Goal: Information Seeking & Learning: Learn about a topic

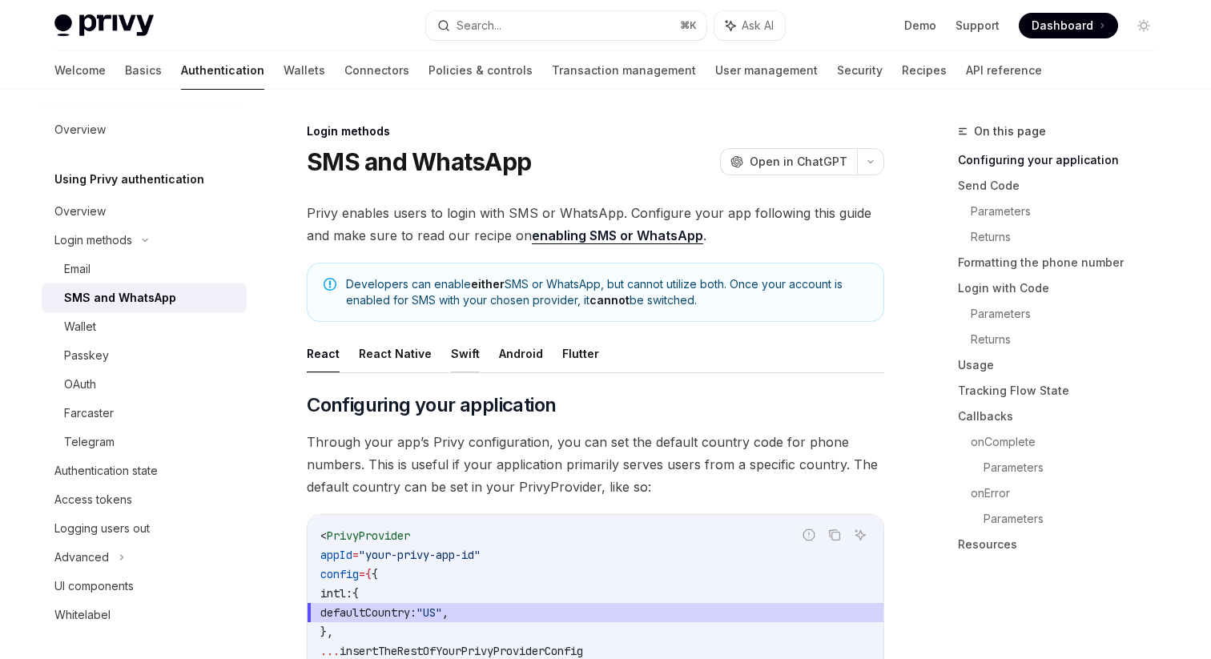
click at [469, 358] on button "Swift" at bounding box center [465, 354] width 29 height 38
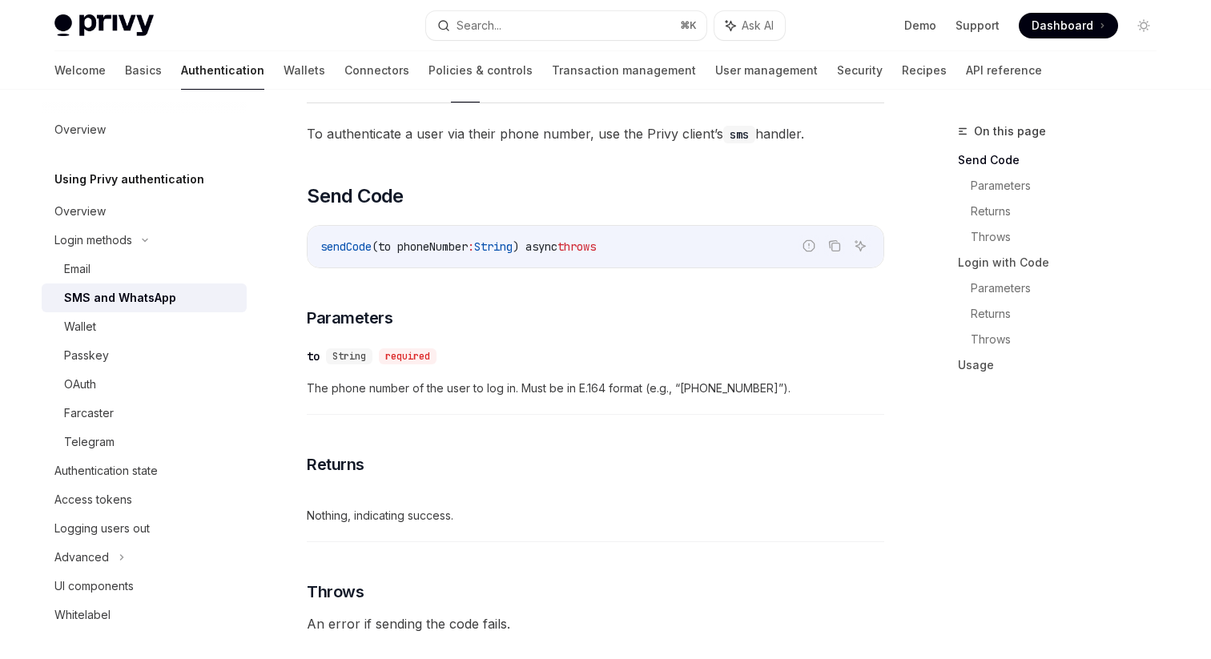
scroll to position [307, 0]
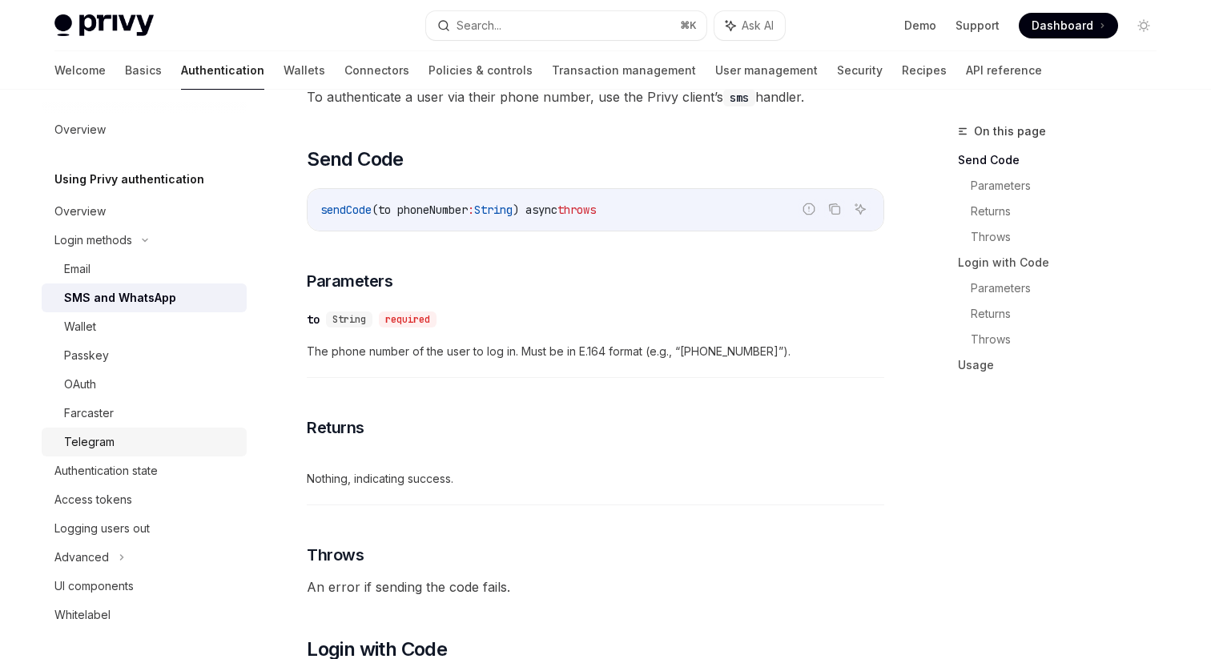
click at [111, 437] on div "Telegram" at bounding box center [89, 442] width 50 height 19
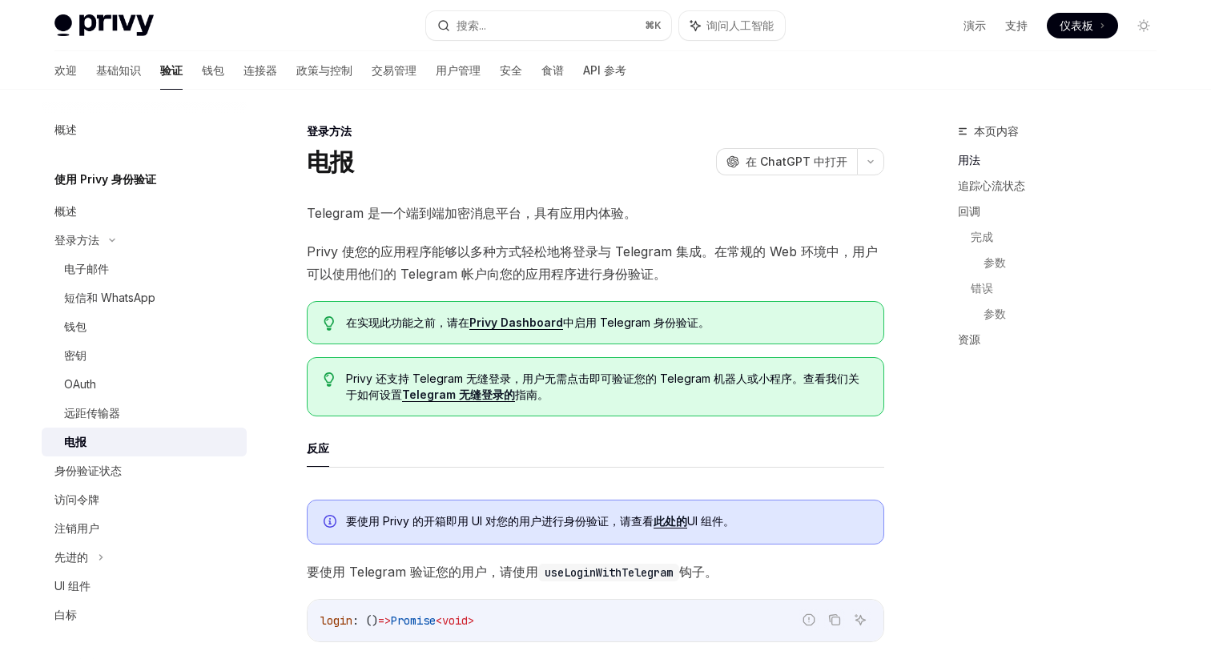
click at [570, 258] on font "Privy 使您的应用程序能够以多种方式轻松地将登录与 Telegram 集成。在常规的 Web 环境中，用户可以使用他们的 Telegram 帐户向您的应用…" at bounding box center [592, 263] width 571 height 38
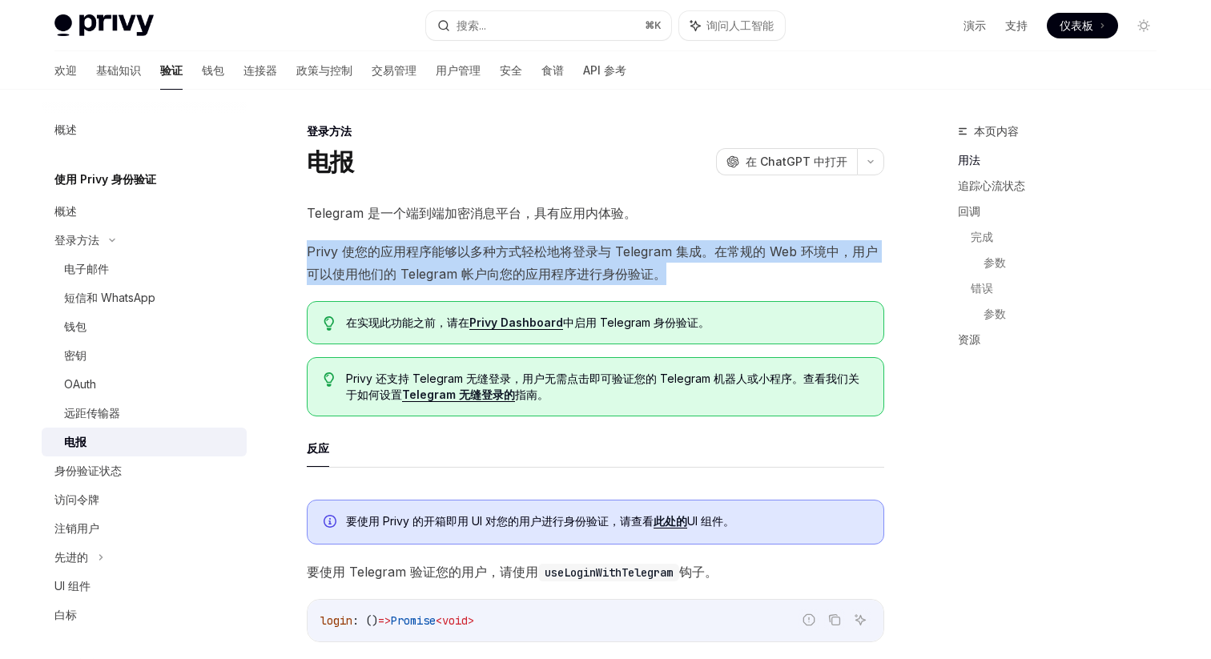
click at [673, 258] on font "Privy 使您的应用程序能够以多种方式轻松地将登录与 Telegram 集成。在常规的 Web 环境中，用户可以使用他们的 Telegram 帐户向您的应用…" at bounding box center [592, 263] width 571 height 38
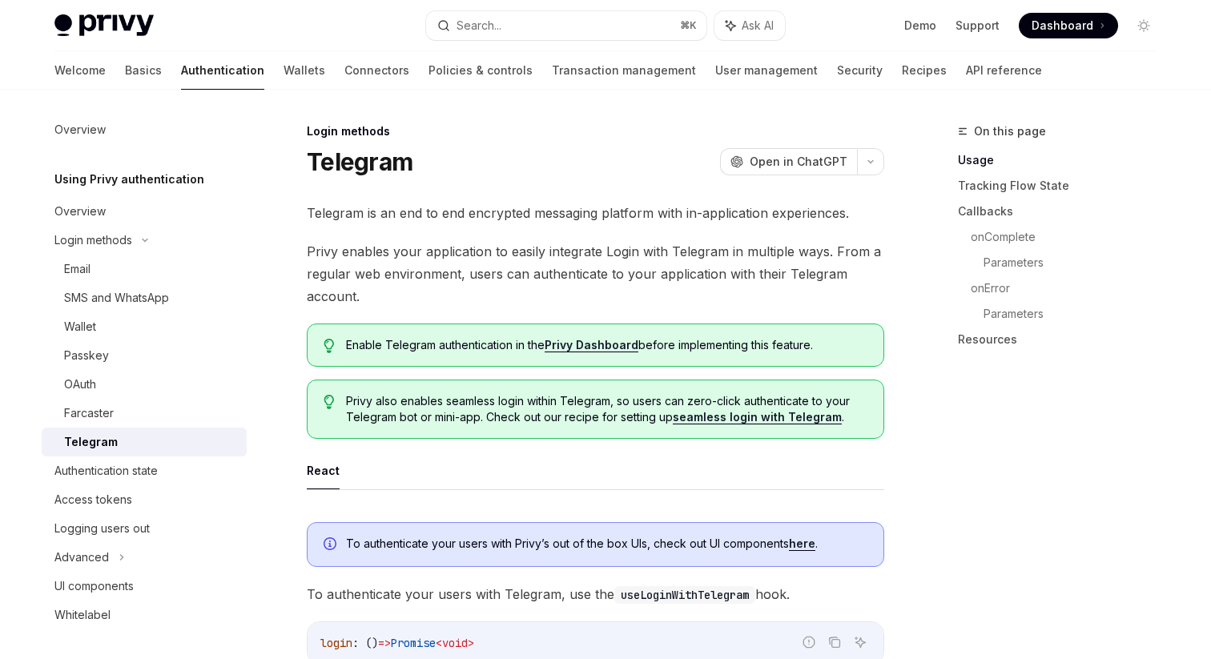
click at [137, 386] on div "OAuth" at bounding box center [150, 384] width 173 height 19
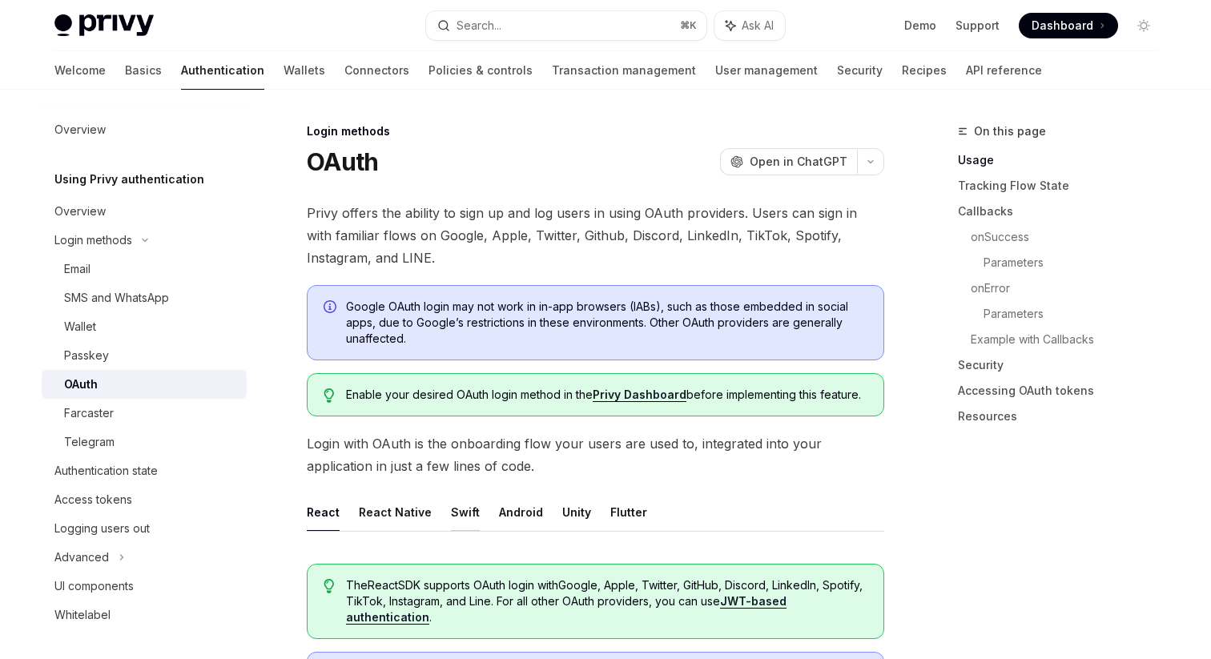
click at [454, 508] on button "Swift" at bounding box center [465, 513] width 29 height 38
type textarea "*"
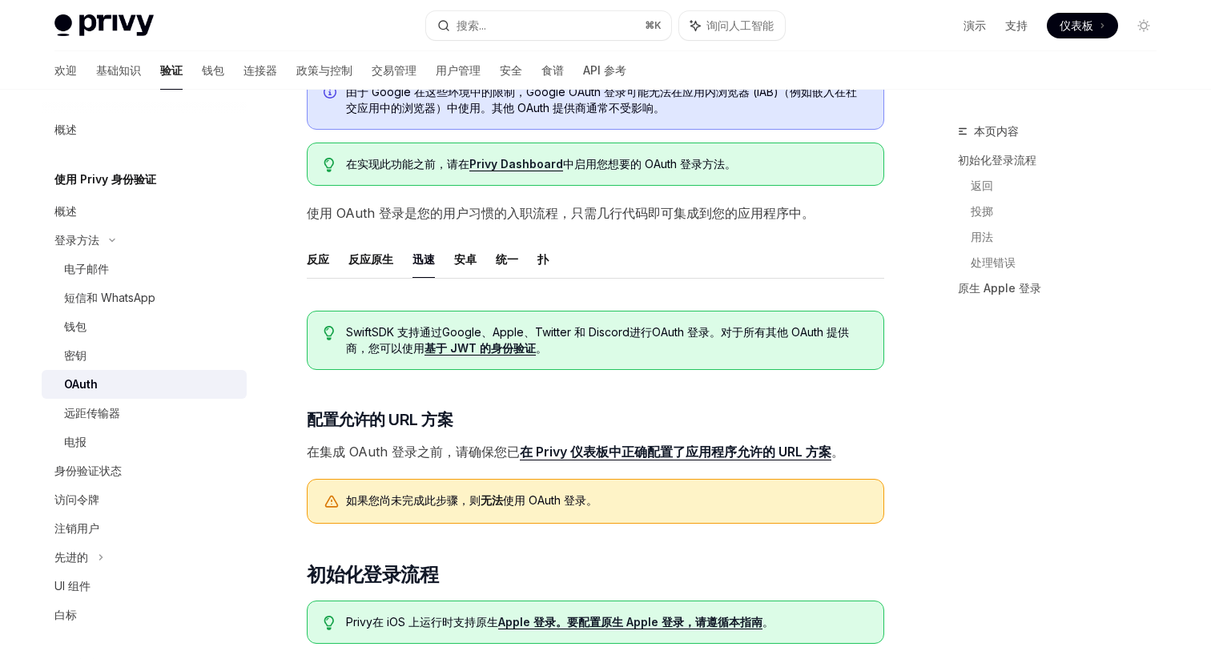
scroll to position [191, 0]
click at [767, 336] on font "。对于所有其他 OAuth 提供商，您可以使用" at bounding box center [597, 341] width 503 height 30
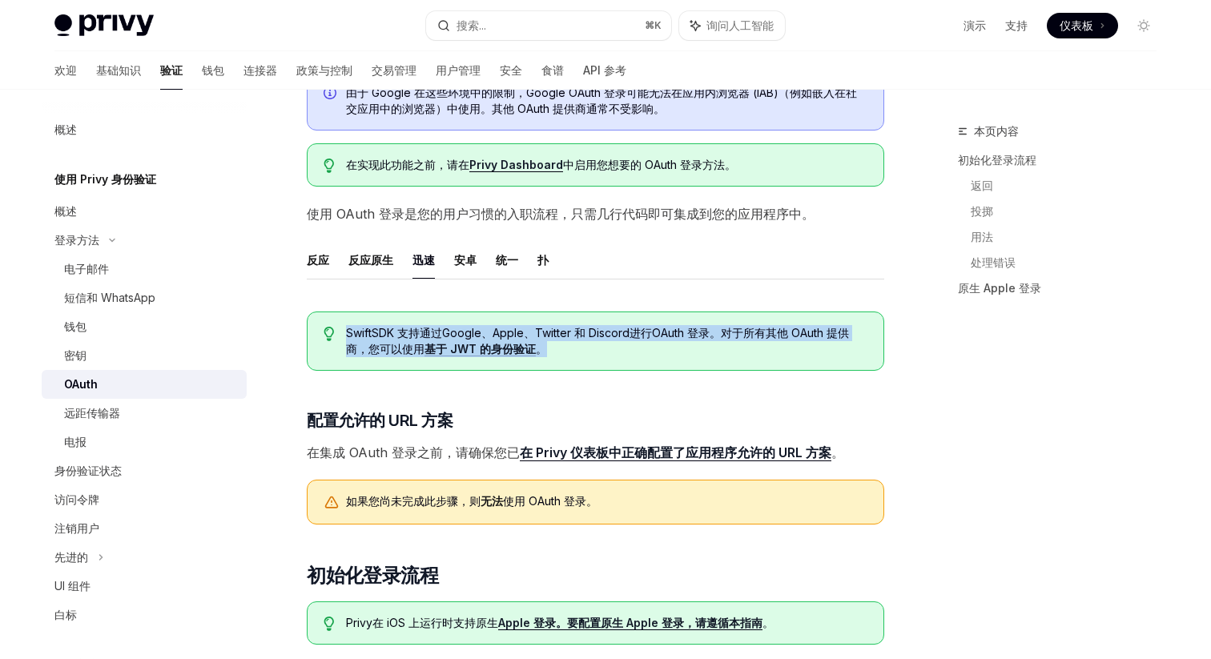
click at [664, 357] on span "Swift SDK 支持通过 Google、Apple、Twitter 和 Discord 进行OAuth 登录 。对于所有其他 OAuth 提供商，您可以使…" at bounding box center [607, 341] width 522 height 32
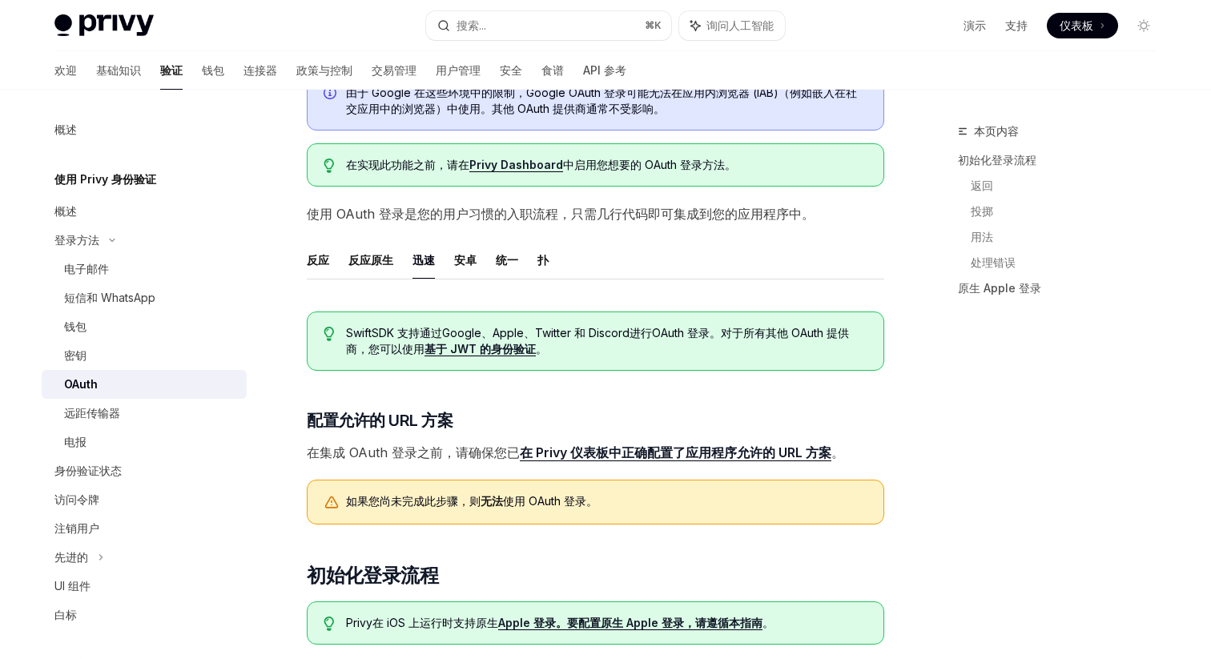
click at [494, 348] on font "基于 JWT 的身份验证" at bounding box center [480, 349] width 111 height 14
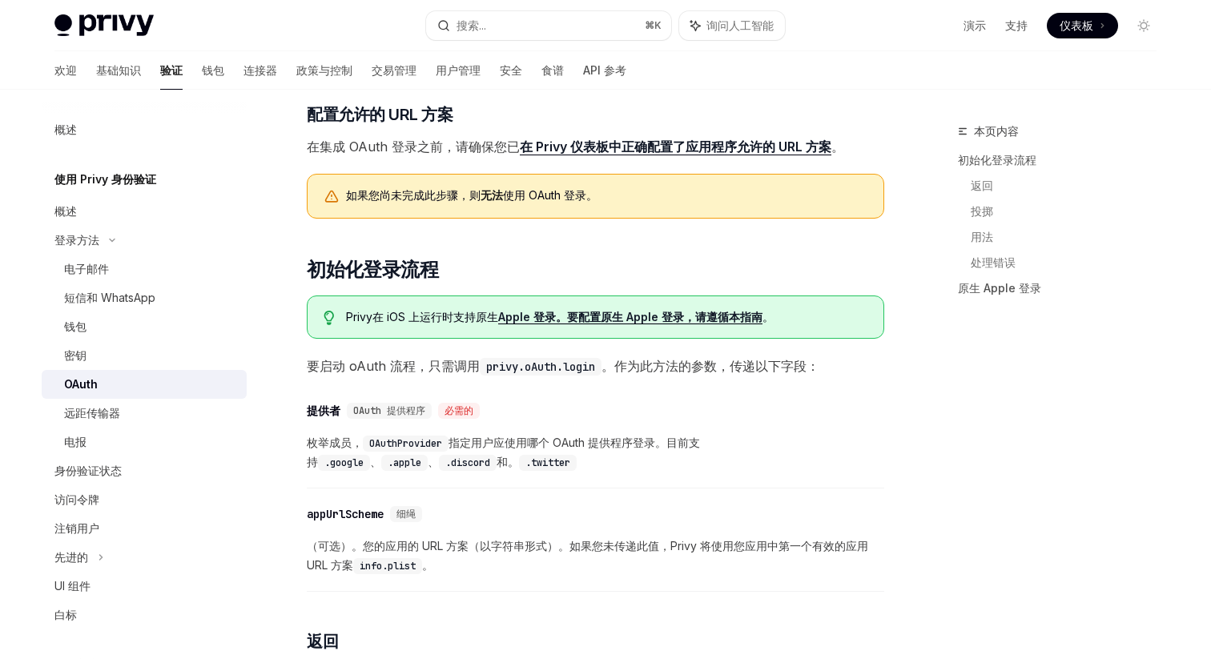
scroll to position [542, 0]
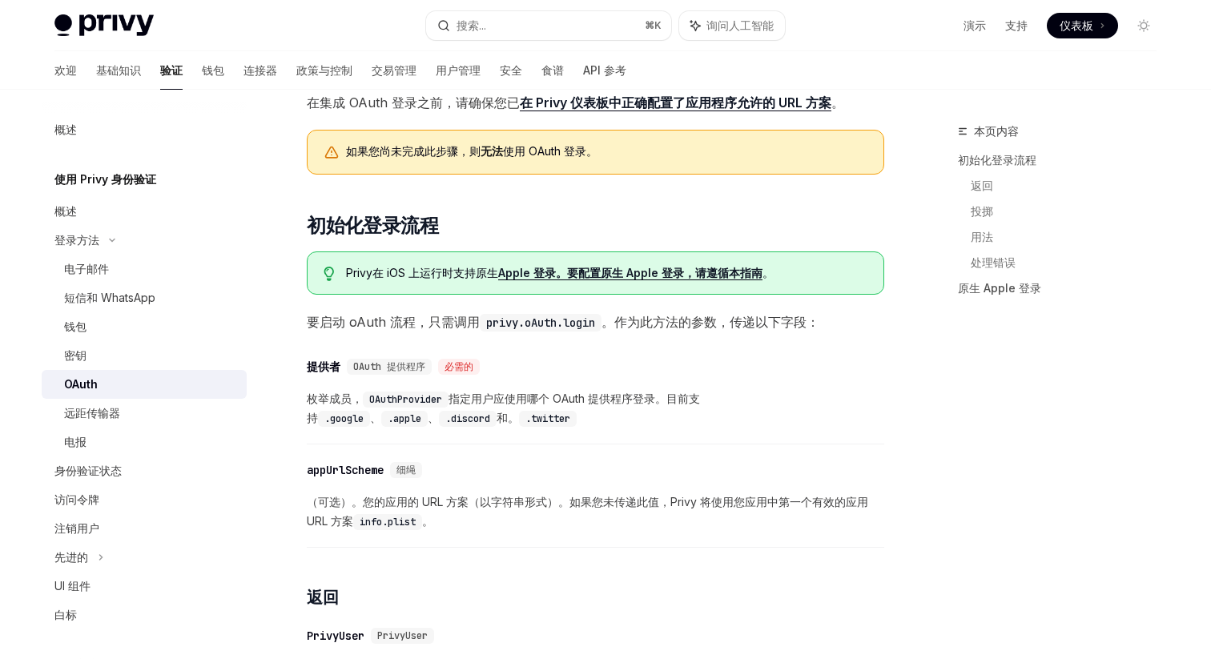
click at [670, 418] on span "枚举成员， OAuthProvider 指定用户应使用哪个 OAuth 提供程序登录。目前 支持 .google 、 .apple 、 .discord 和。…" at bounding box center [596, 408] width 578 height 38
click at [556, 422] on code ".twitter" at bounding box center [548, 419] width 58 height 16
copy code "twitter"
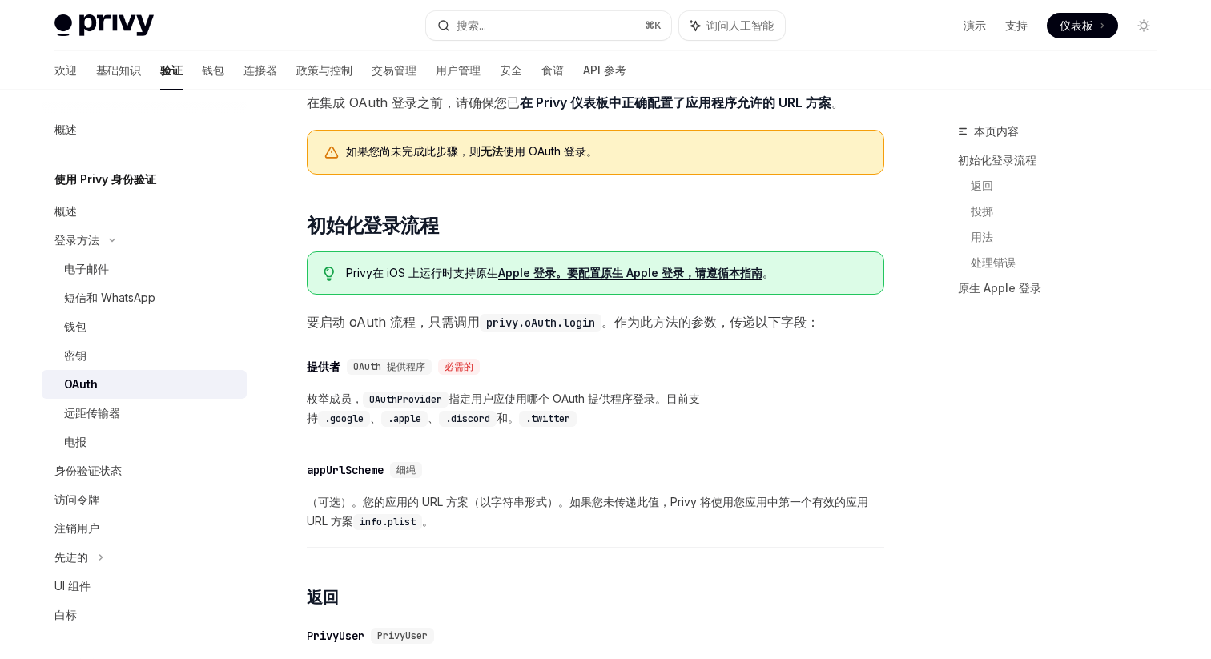
click at [478, 416] on code ".discord" at bounding box center [468, 419] width 58 height 16
copy code "discord"
click at [970, 31] on font "演示" at bounding box center [975, 25] width 22 height 14
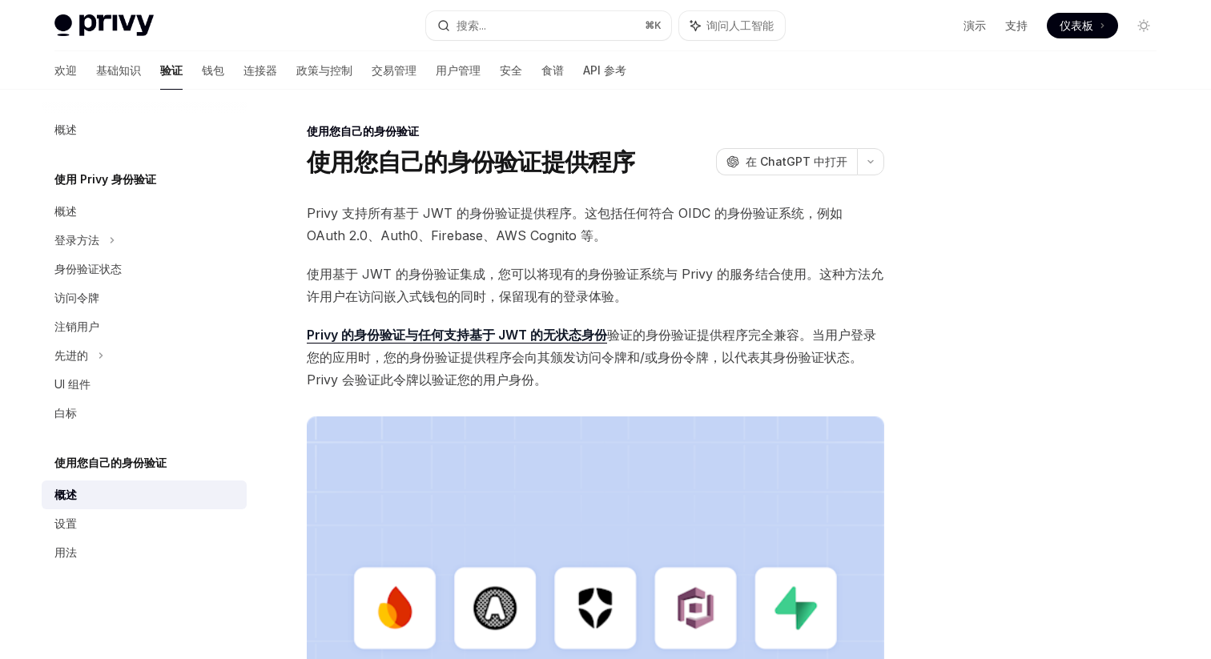
click at [671, 341] on font "验证的身份验证" at bounding box center [652, 335] width 90 height 16
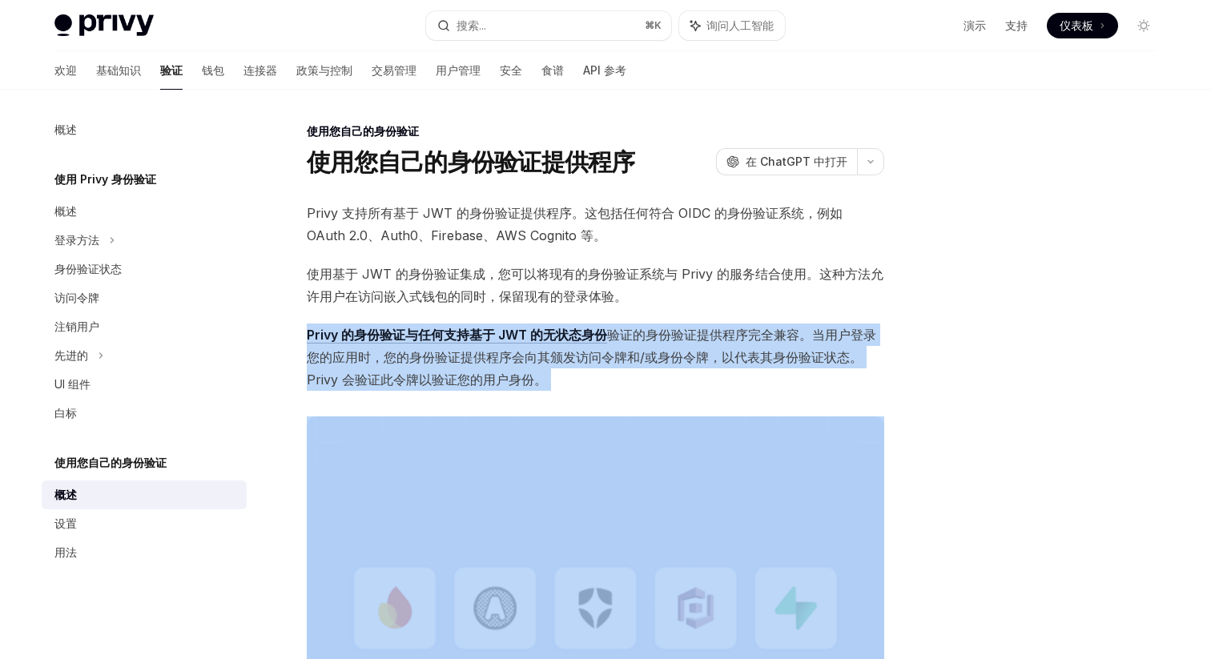
click at [712, 349] on span "Privy 的身份验证与任何支持基于 JWT 的 无状态身份 验证的身份验证 提供程序完全兼容 。当用户登录您的应用时，您的身份验证提供程序会向其颁发访问令牌…" at bounding box center [596, 357] width 578 height 67
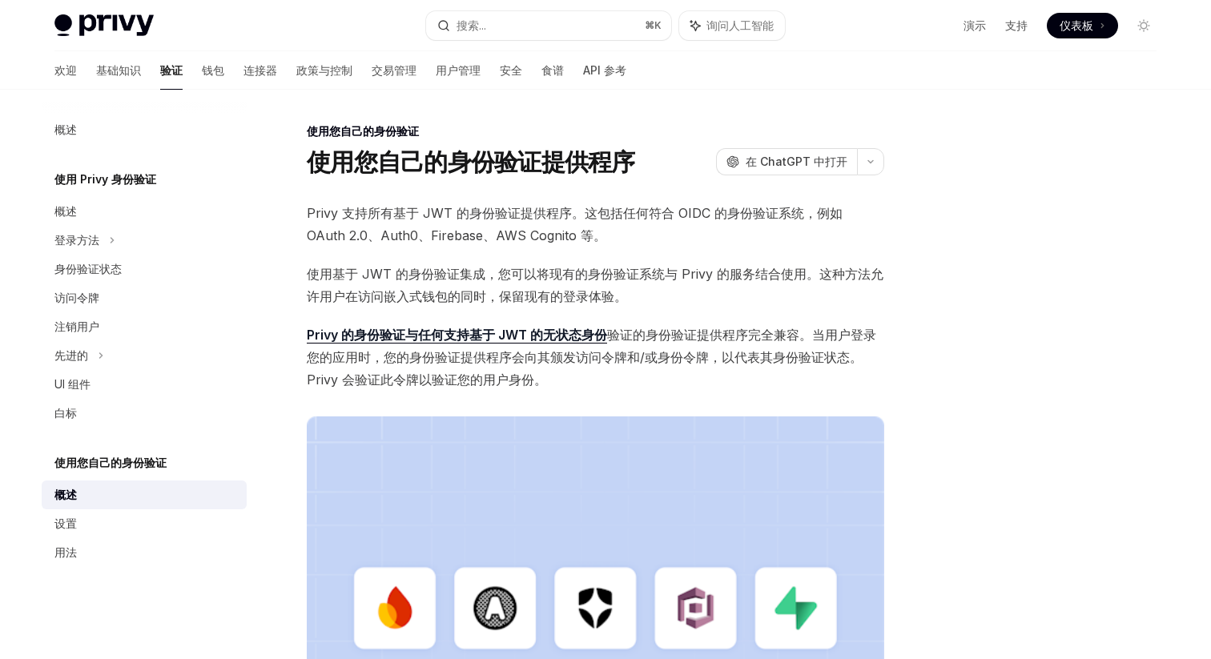
click at [768, 327] on font "提供程序完全兼容" at bounding box center [748, 335] width 103 height 16
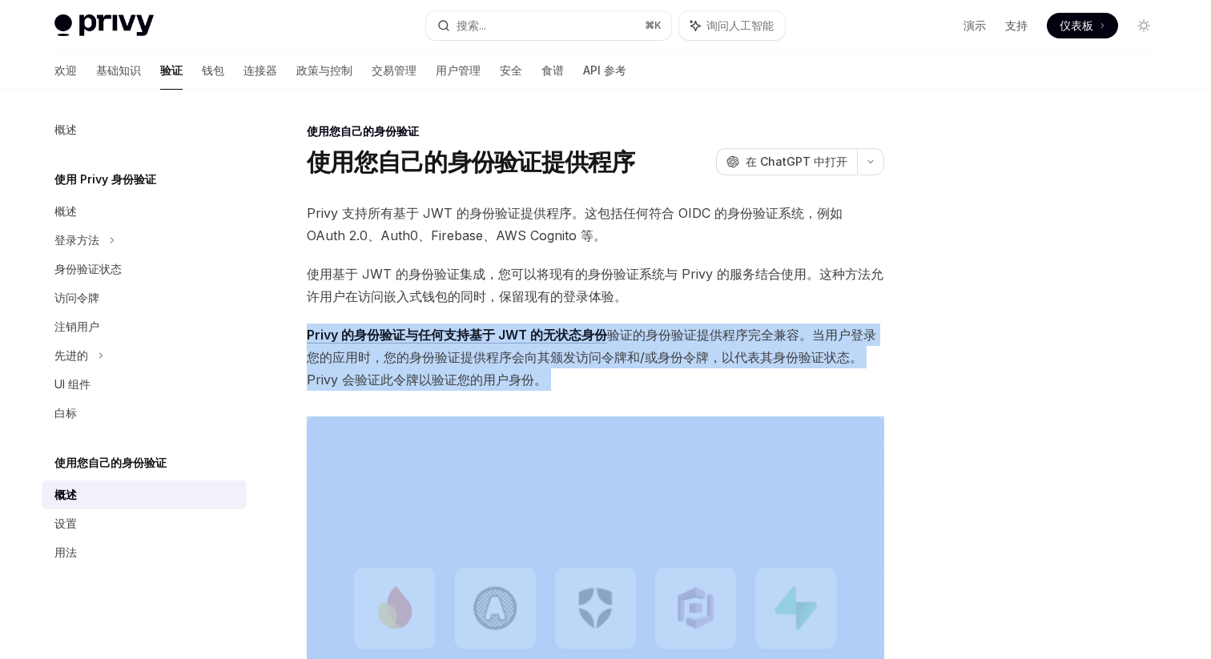
click at [793, 292] on span "使用基于 JWT 的身份验证集成，您可以将现有的身份验证系统与 Privy 的服务结合使用。这种方法允许用户在访问嵌入式钱包的同时，保留现有的登录体验。" at bounding box center [596, 285] width 578 height 45
